Goal: Task Accomplishment & Management: Use online tool/utility

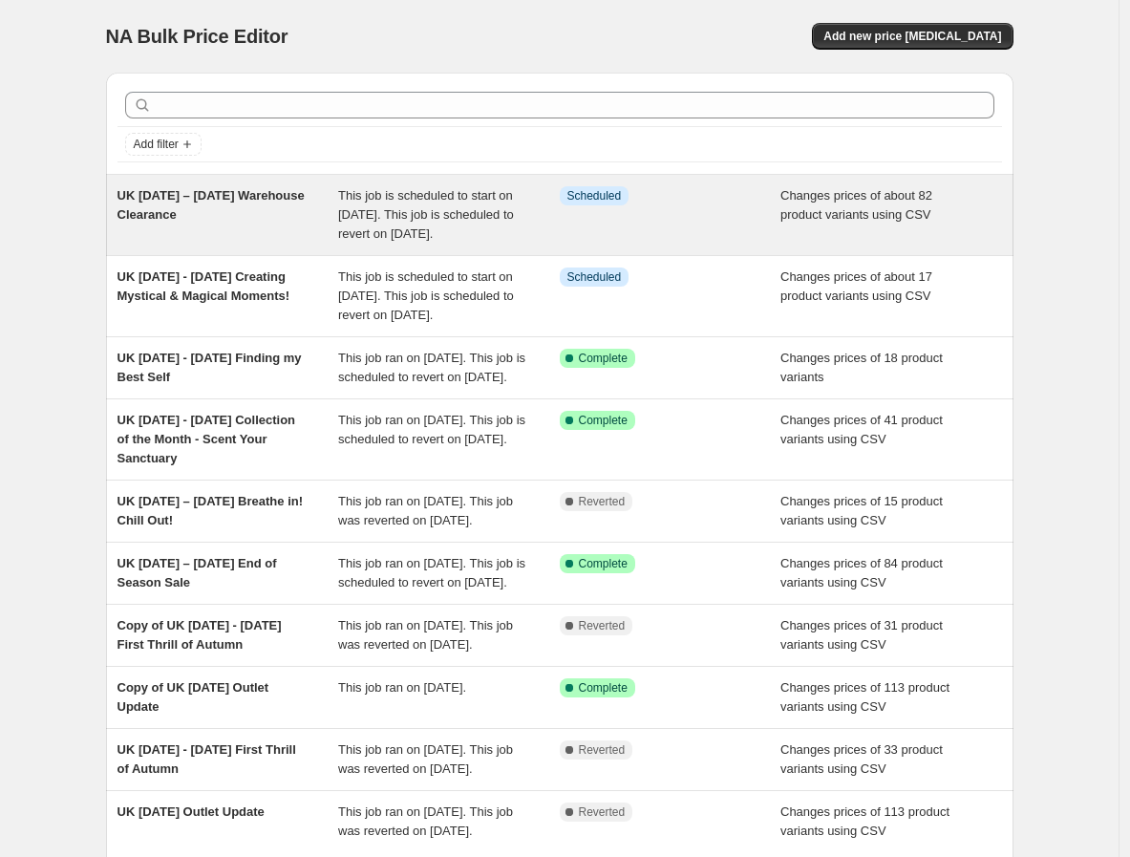
click at [205, 215] on span "UK [DATE] – [DATE] Warehouse Clearance" at bounding box center [211, 204] width 187 height 33
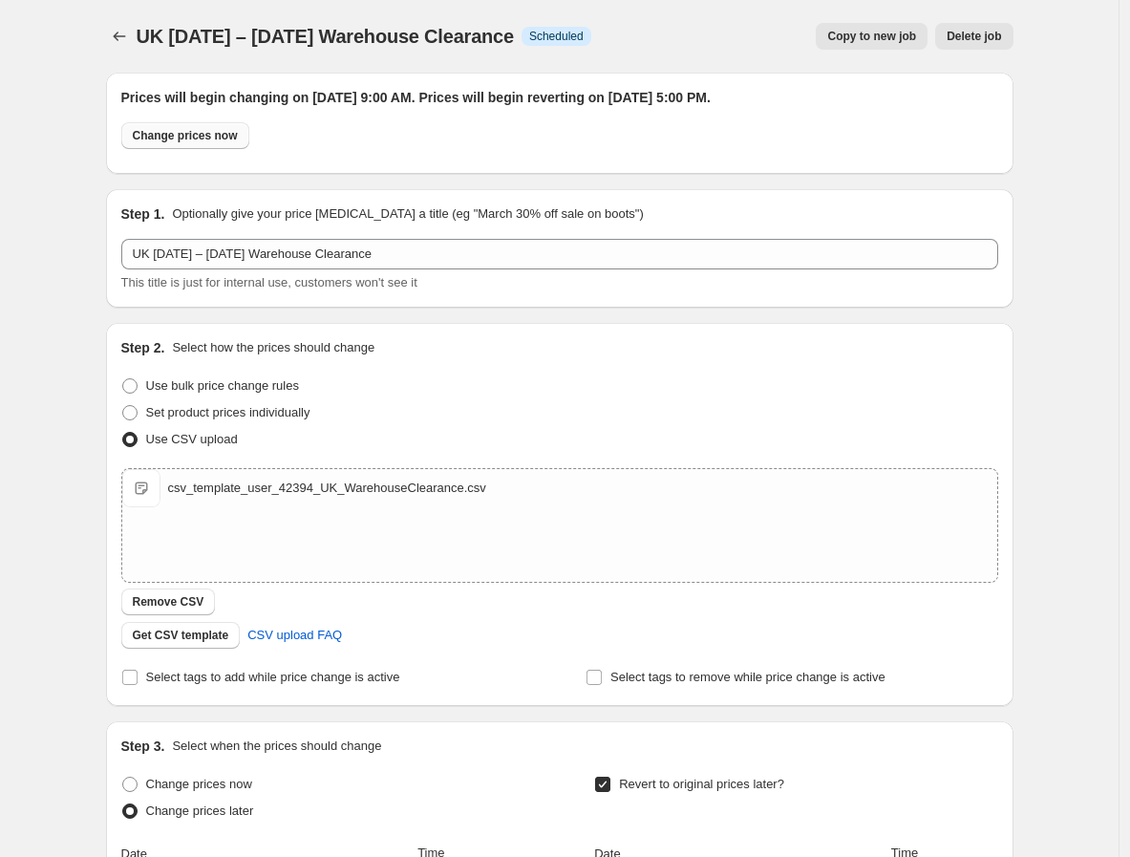
click at [203, 137] on span "Change prices now" at bounding box center [185, 135] width 105 height 15
radio input "true"
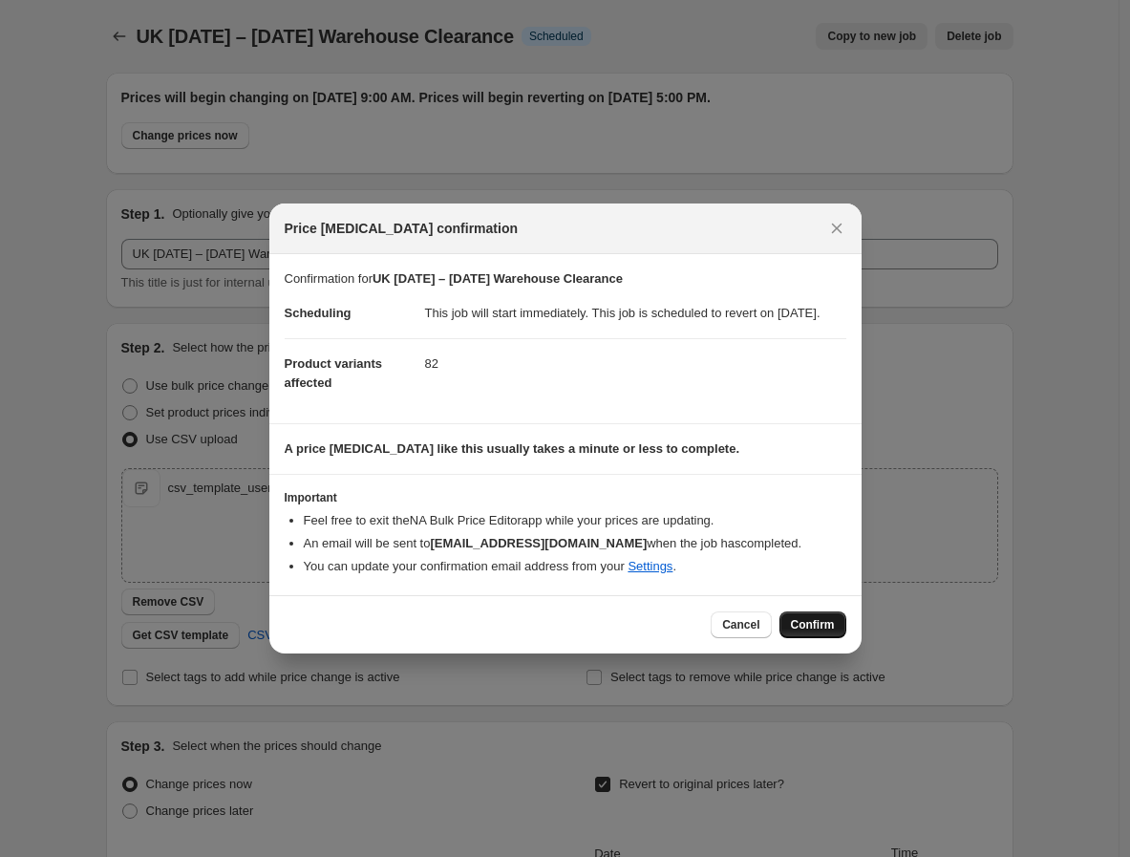
click at [814, 631] on span "Confirm" at bounding box center [813, 624] width 44 height 15
